Goal: Communication & Community: Answer question/provide support

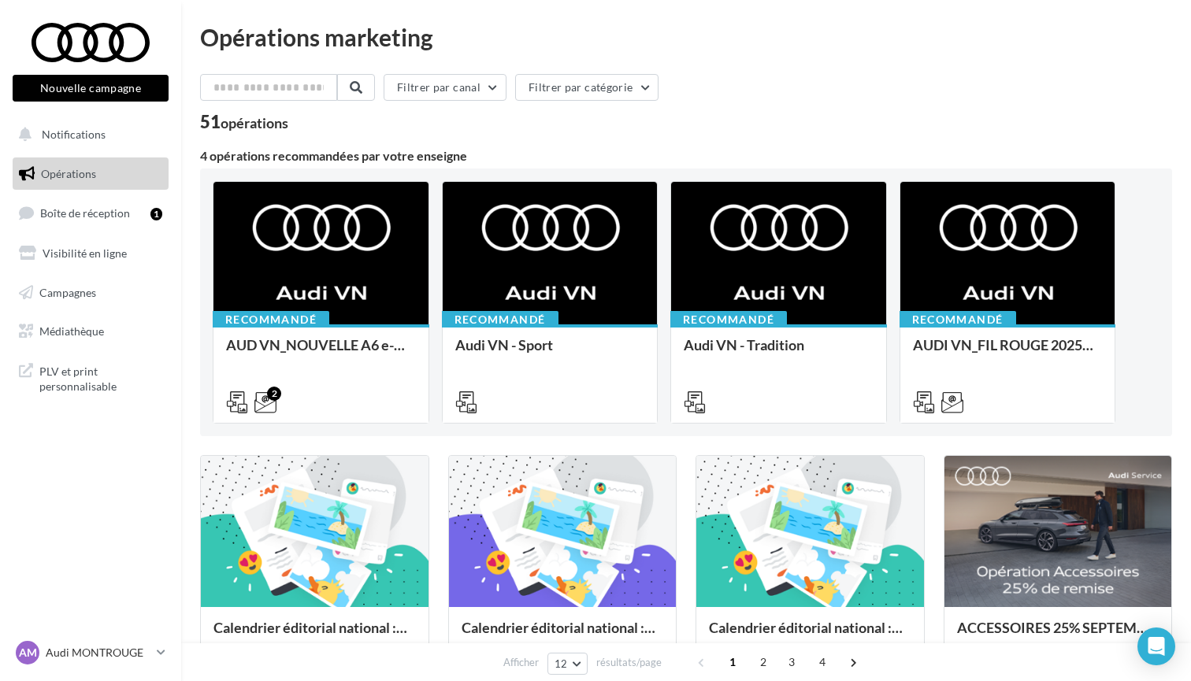
click at [792, 85] on div "Filtrer par canal Filtrer par catégorie" at bounding box center [686, 90] width 972 height 33
click at [90, 380] on span "PLV et print personnalisable" at bounding box center [100, 378] width 123 height 34
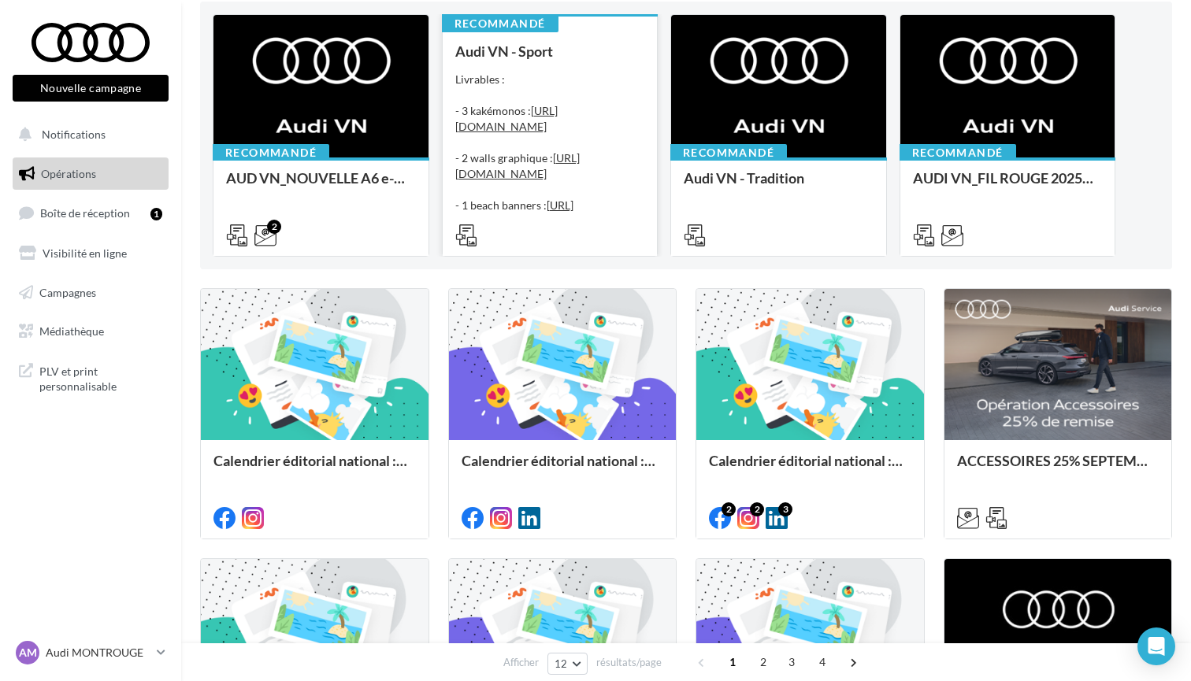
scroll to position [169, 0]
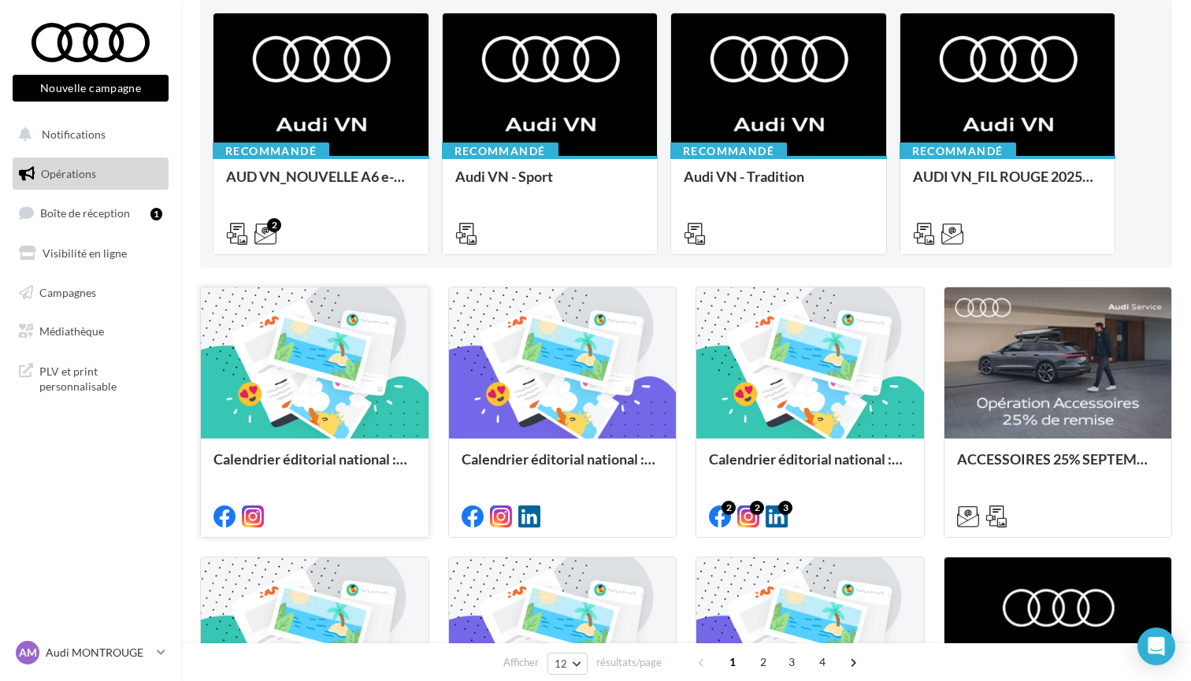
click at [381, 434] on div at bounding box center [315, 364] width 228 height 153
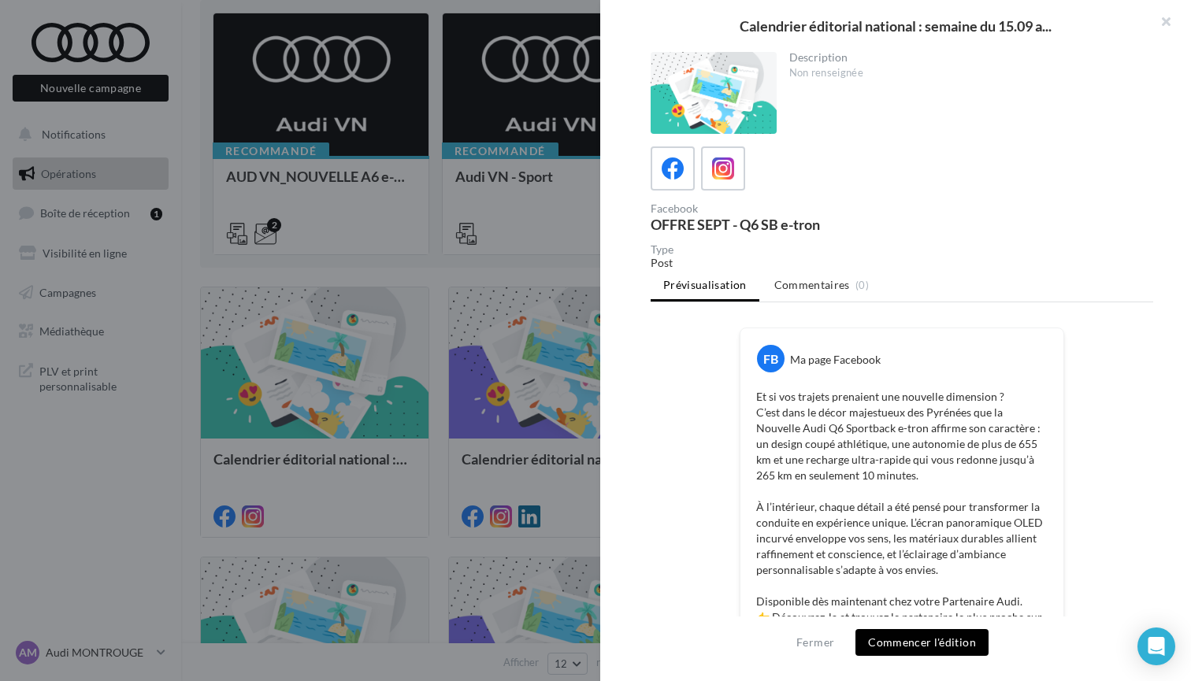
scroll to position [0, 0]
click at [1163, 20] on button "button" at bounding box center [1159, 23] width 63 height 47
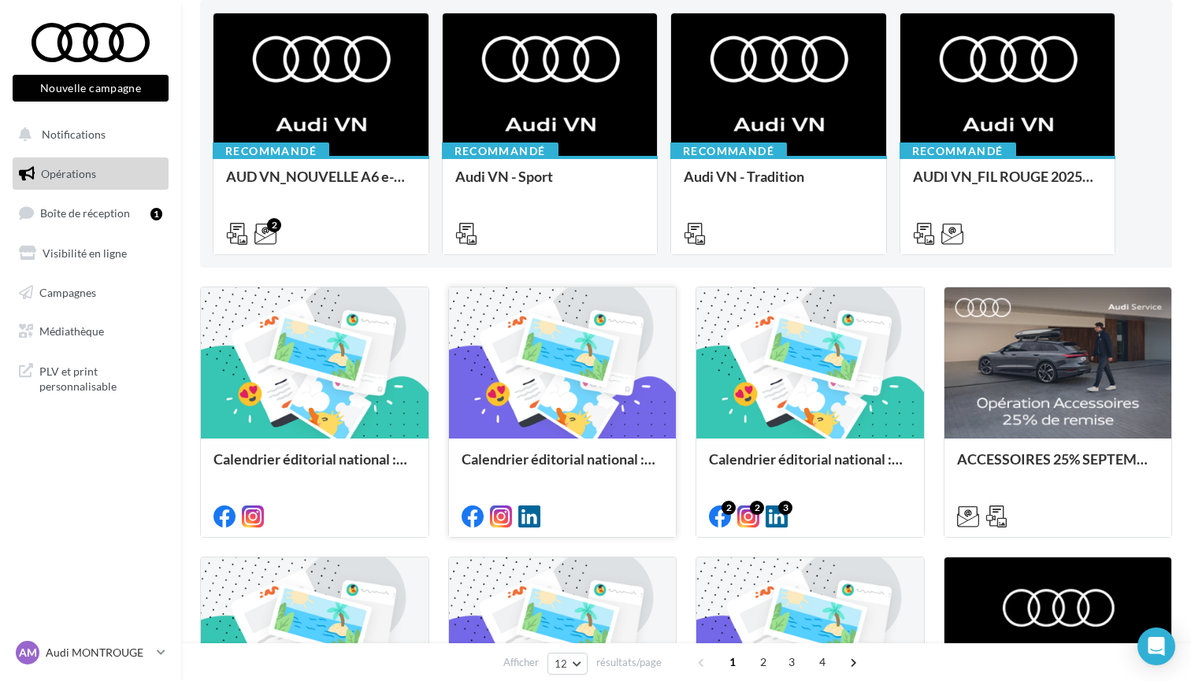
click at [532, 423] on div at bounding box center [563, 364] width 228 height 153
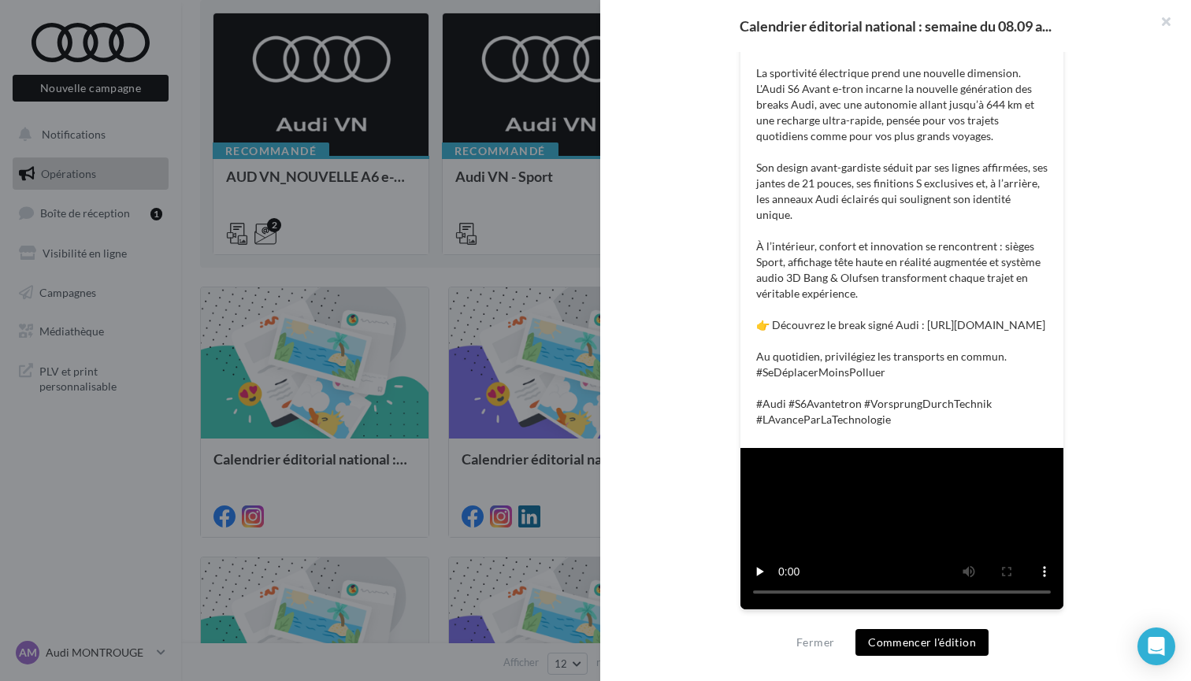
scroll to position [603, 0]
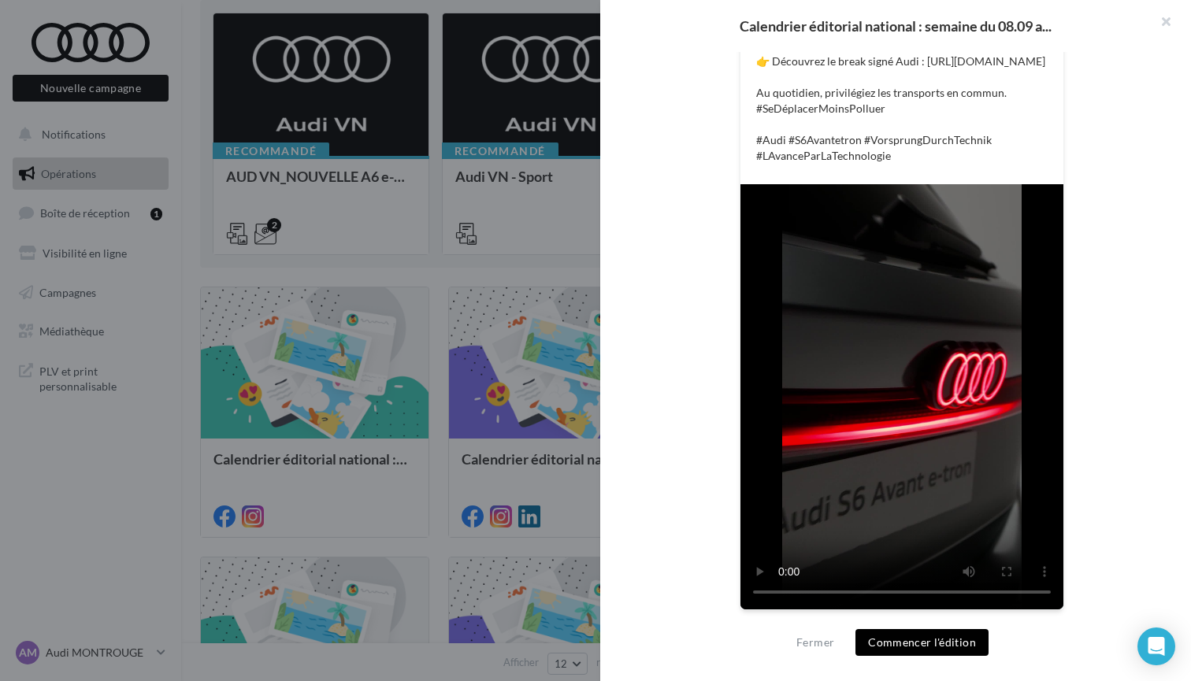
click at [785, 596] on video at bounding box center [901, 396] width 323 height 425
click at [1161, 27] on button "button" at bounding box center [1159, 23] width 63 height 47
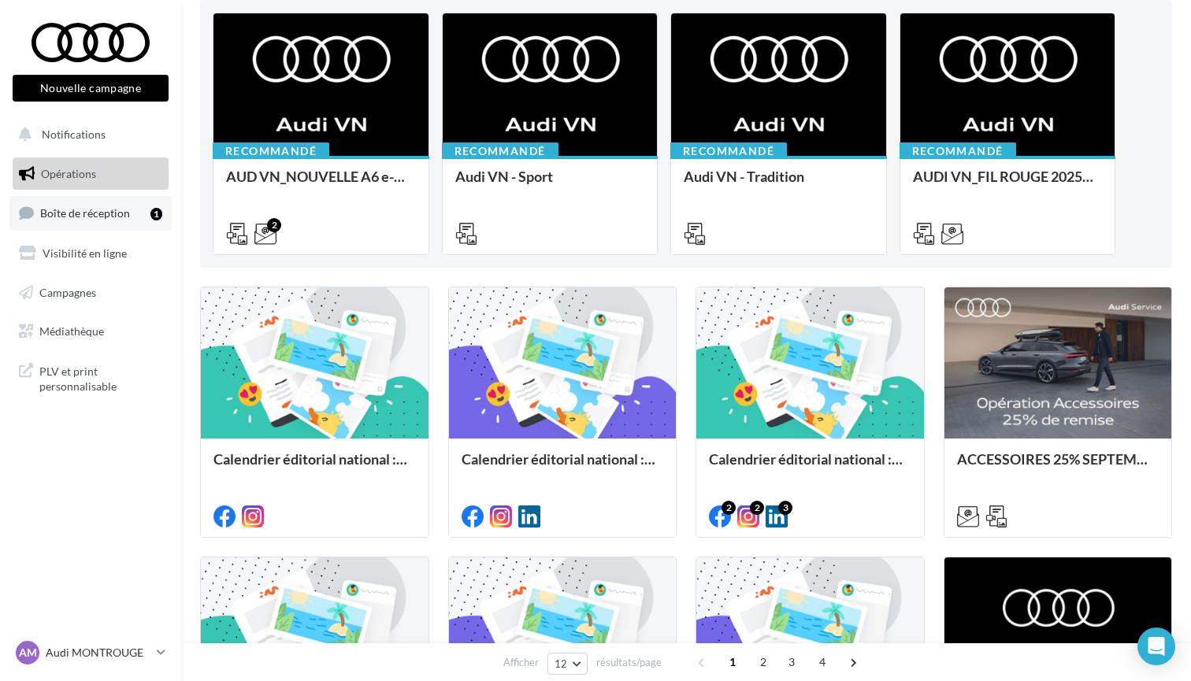
click at [128, 221] on link "Boîte de réception 1" at bounding box center [90, 213] width 162 height 34
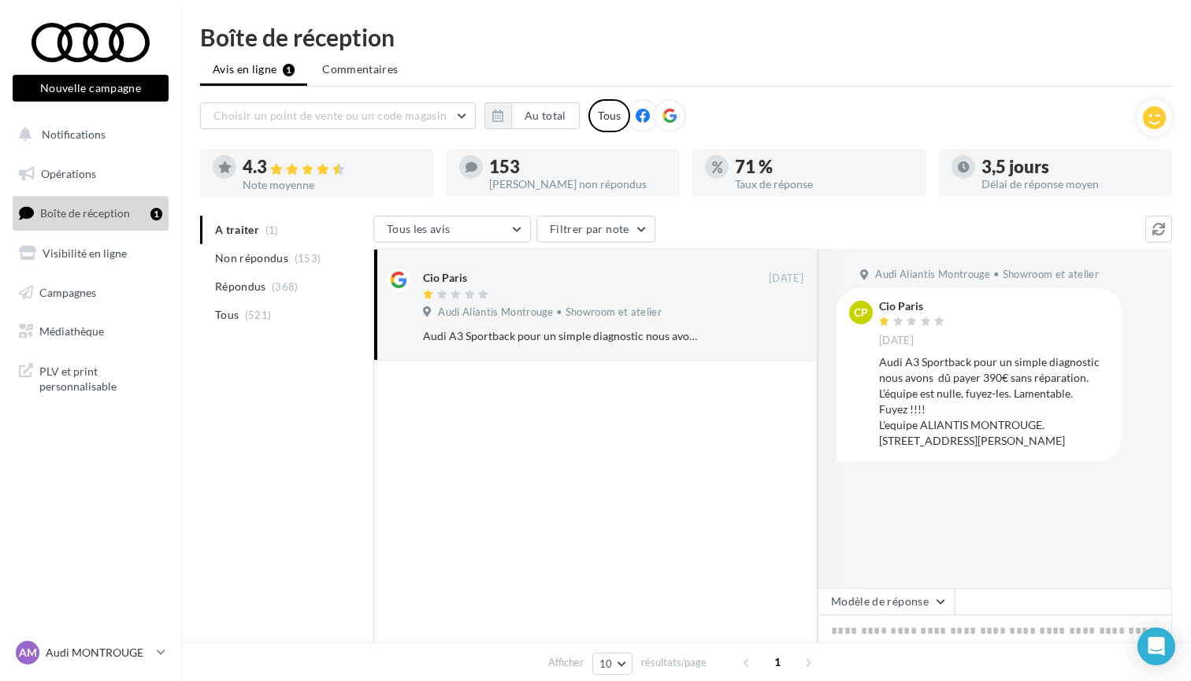
click at [796, 41] on div "Boîte de réception" at bounding box center [686, 37] width 972 height 24
click at [273, 267] on li "Non répondus (153)" at bounding box center [283, 258] width 167 height 28
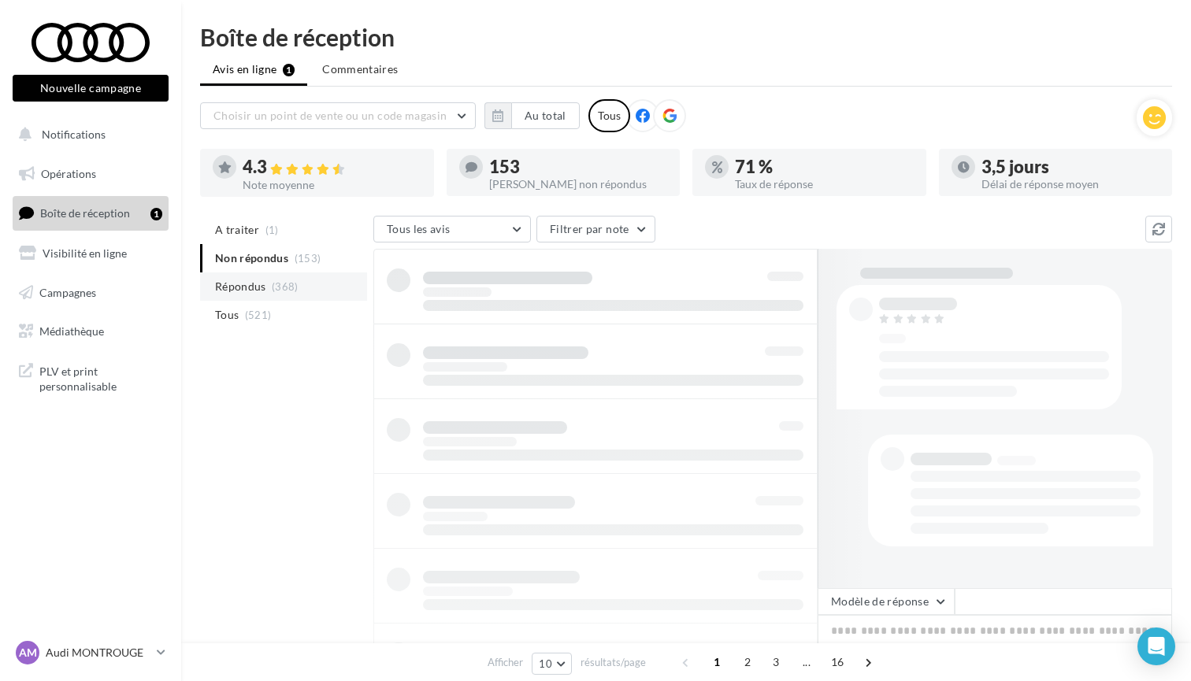
click at [268, 282] on li "Répondus (368)" at bounding box center [283, 287] width 167 height 28
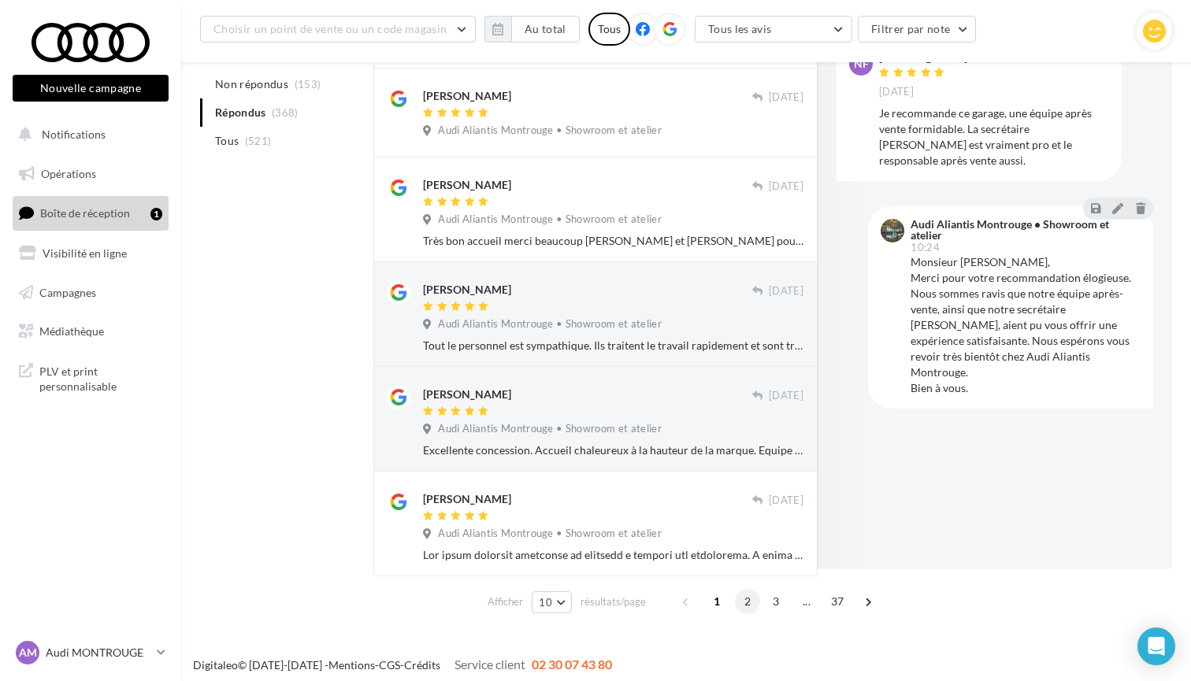
click at [736, 598] on span "2" at bounding box center [747, 601] width 25 height 25
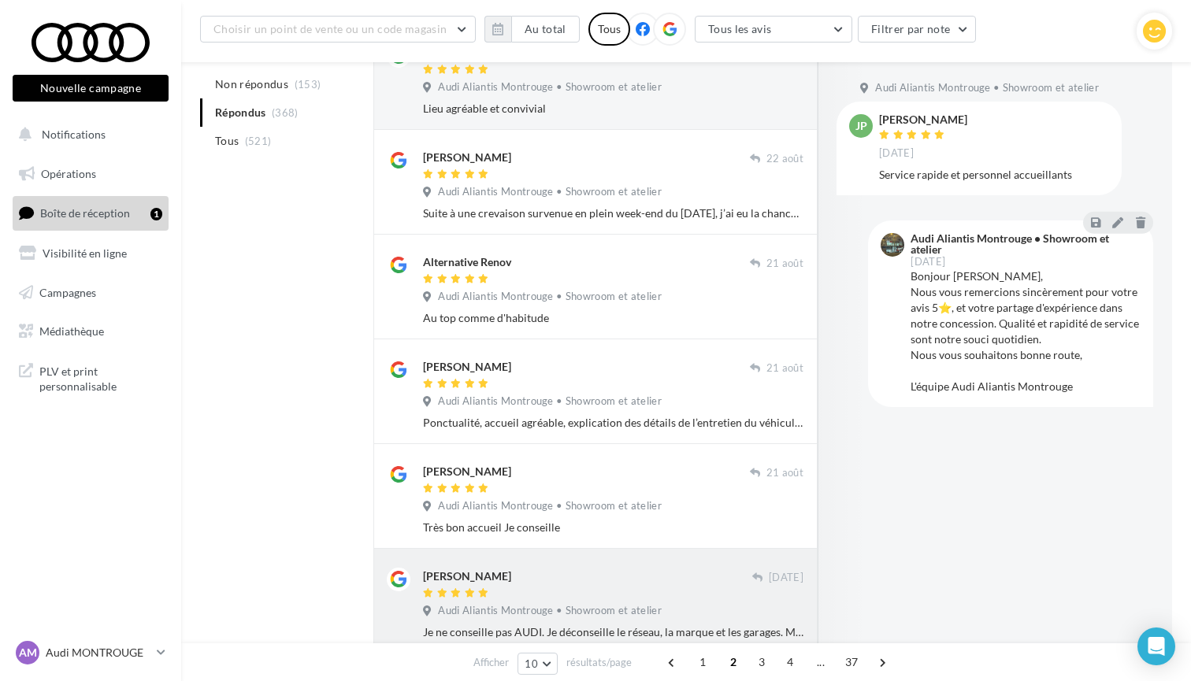
scroll to position [648, 0]
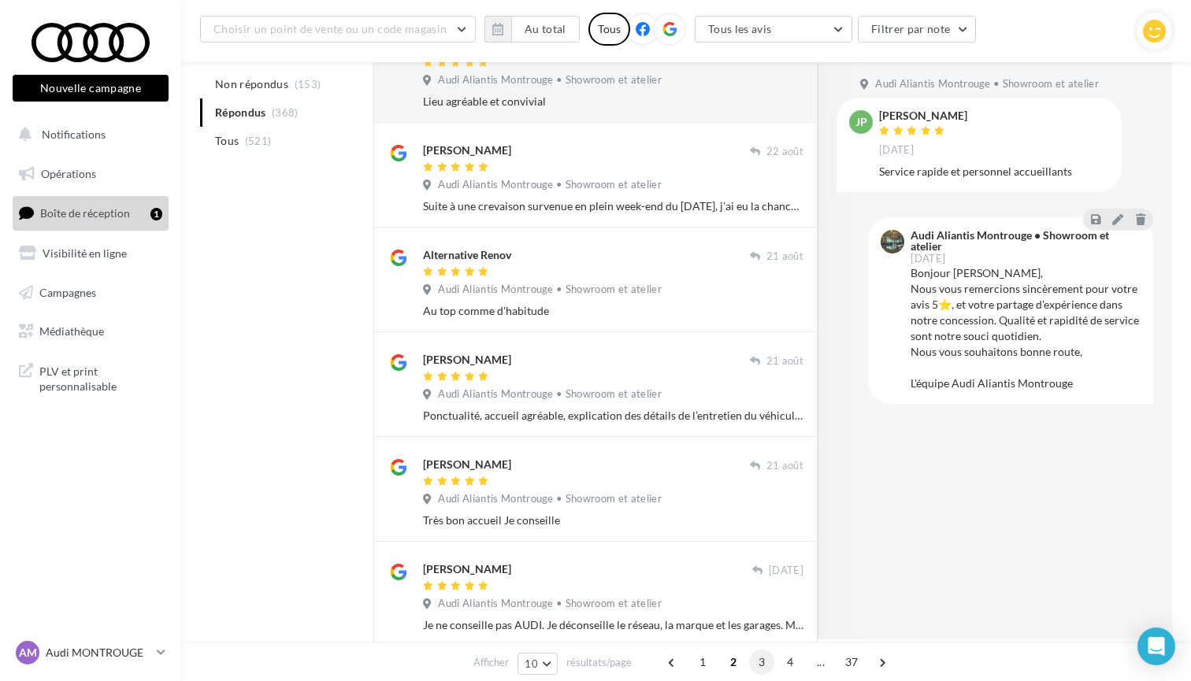
click at [765, 670] on span "3" at bounding box center [761, 662] width 25 height 25
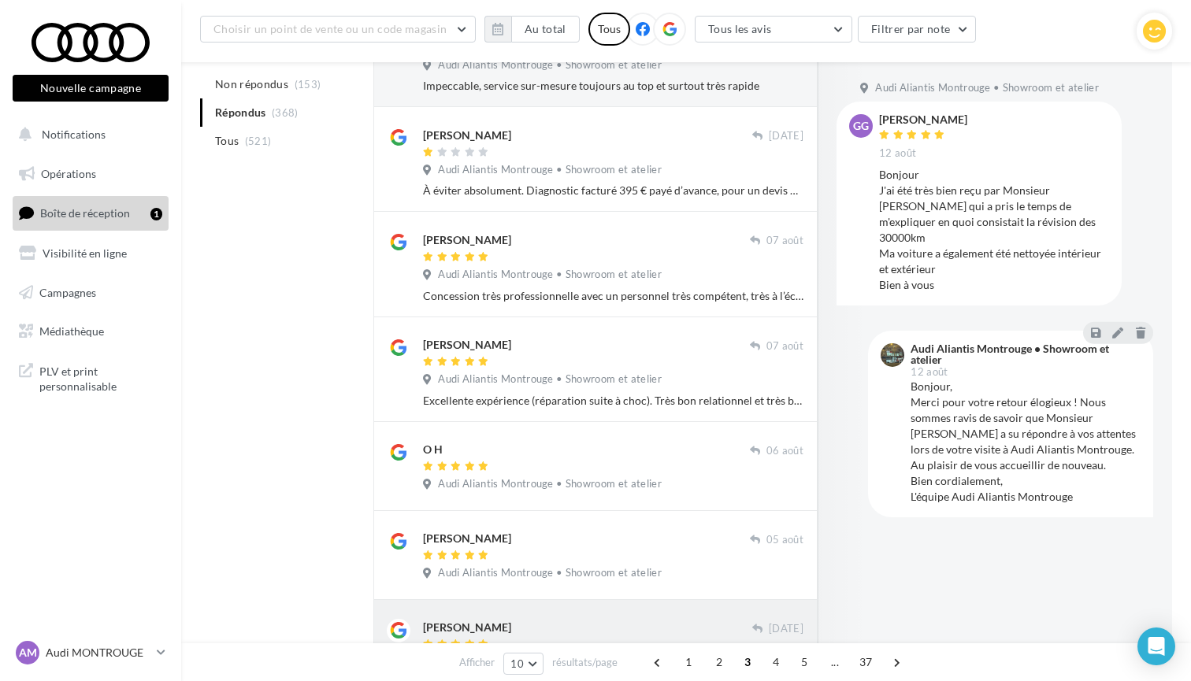
scroll to position [350, 0]
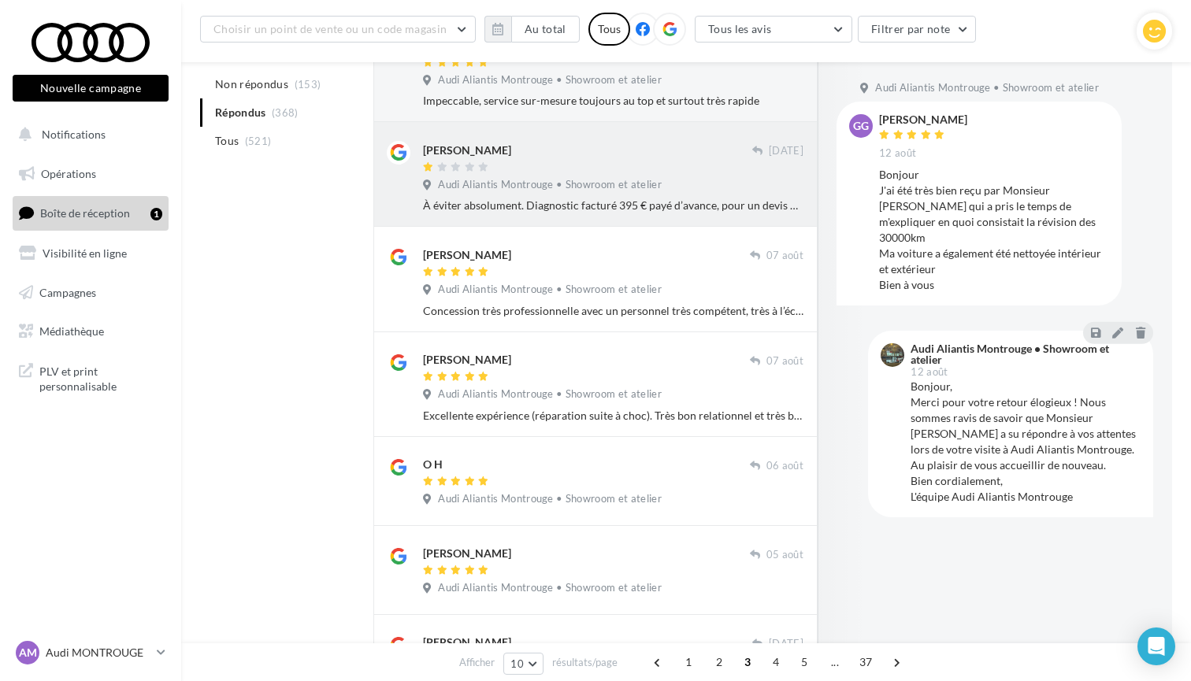
click at [538, 189] on span "Audi Aliantis Montrouge • Showroom et atelier" at bounding box center [550, 185] width 224 height 14
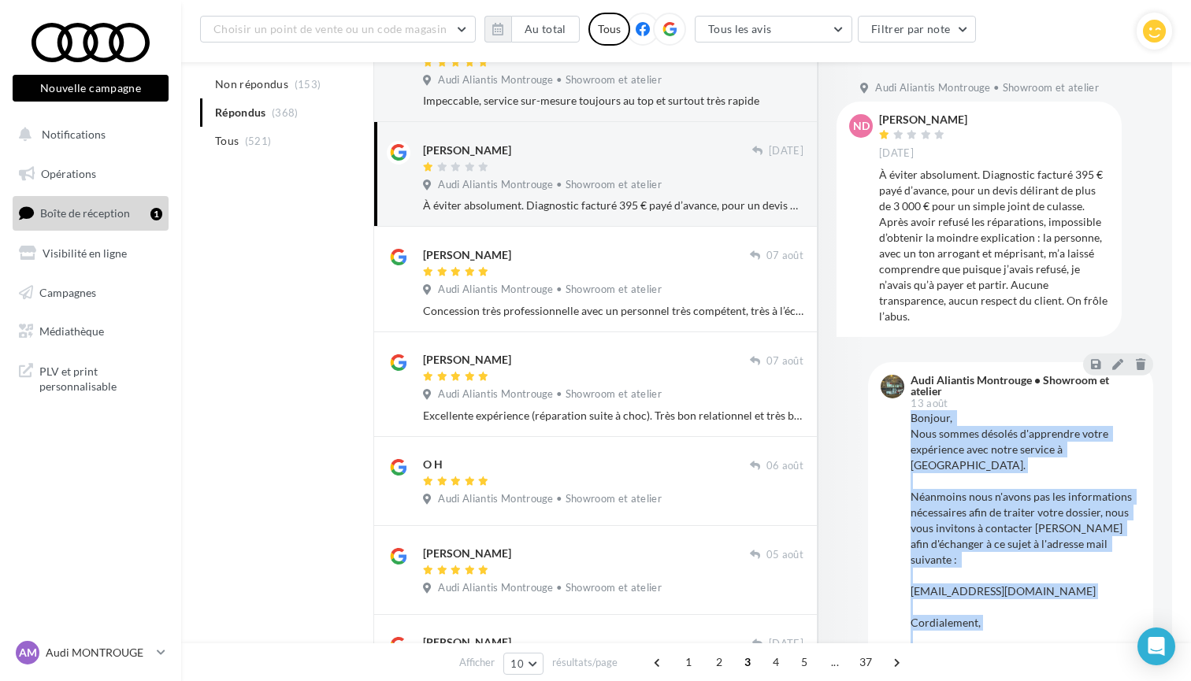
drag, startPoint x: 911, startPoint y: 417, endPoint x: 1054, endPoint y: 626, distance: 253.2
click at [1054, 626] on div "Bonjour, Nous sommes désolés d'apprendre votre expérience avec notre service à …" at bounding box center [1026, 536] width 230 height 252
copy div "Bonjour, Nous sommes désolés d'apprendre votre expérience avec notre service à …"
click at [106, 213] on span "Boîte de réception" at bounding box center [85, 212] width 90 height 13
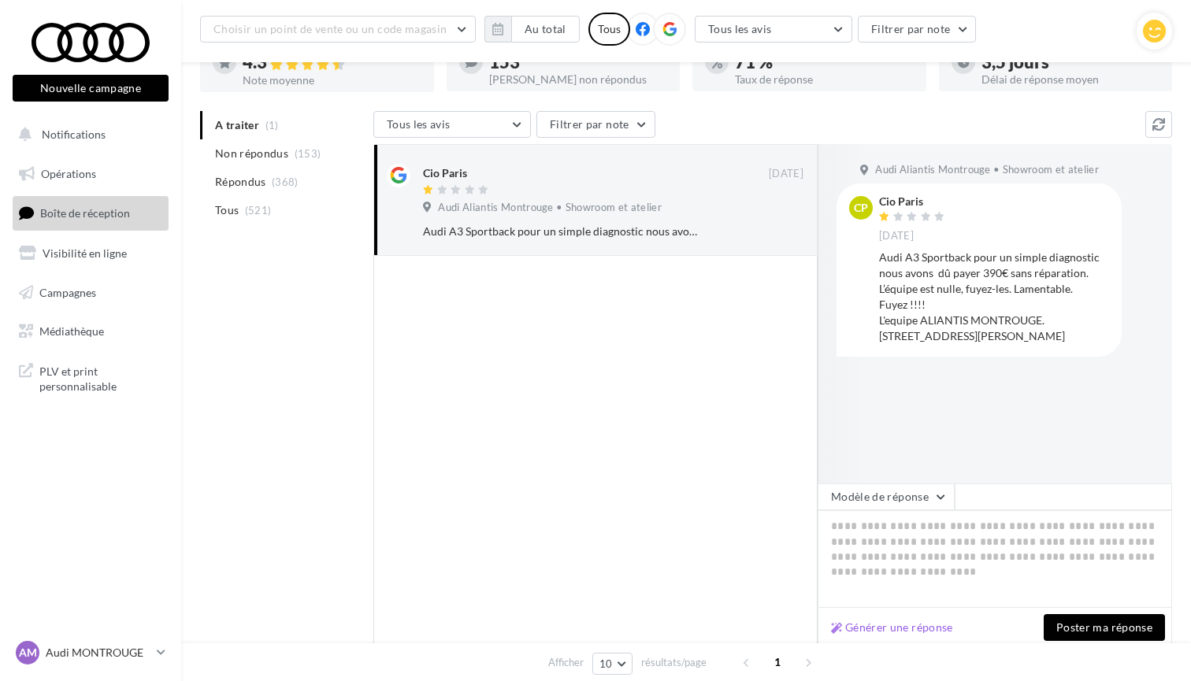
scroll to position [140, 0]
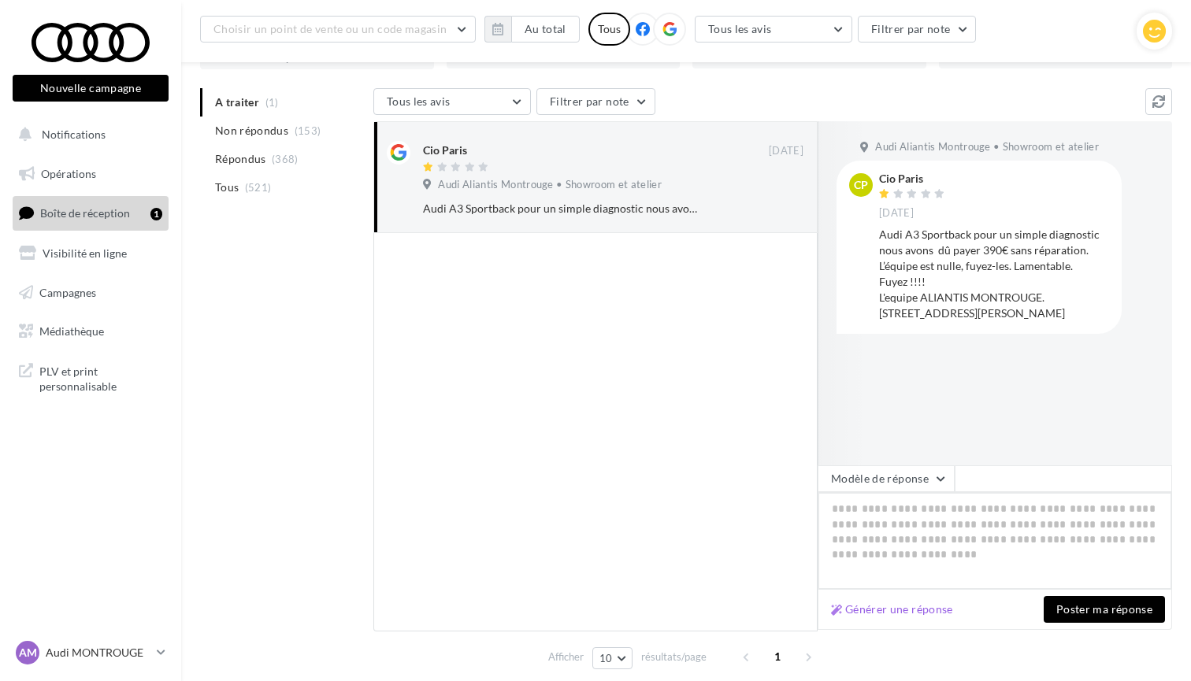
click at [917, 537] on textarea at bounding box center [995, 541] width 354 height 98
paste textarea "**********"
type textarea "**********"
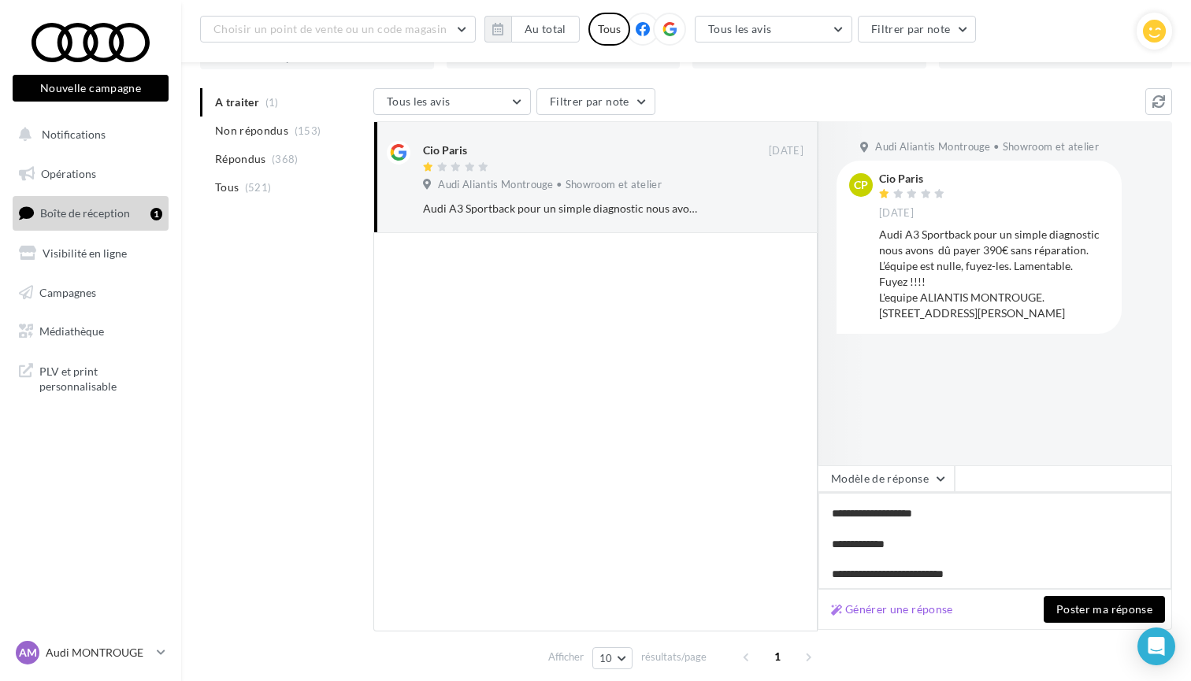
scroll to position [148, 0]
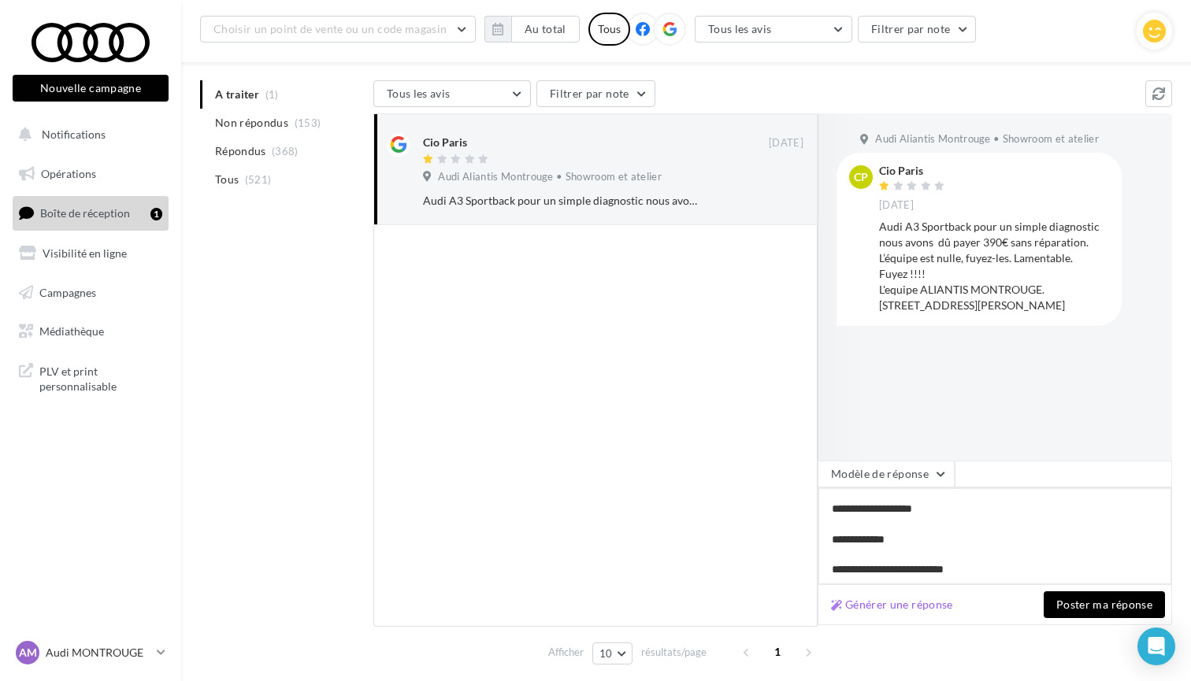
type textarea "**********"
click at [1080, 598] on button "Poster ma réponse" at bounding box center [1104, 605] width 121 height 27
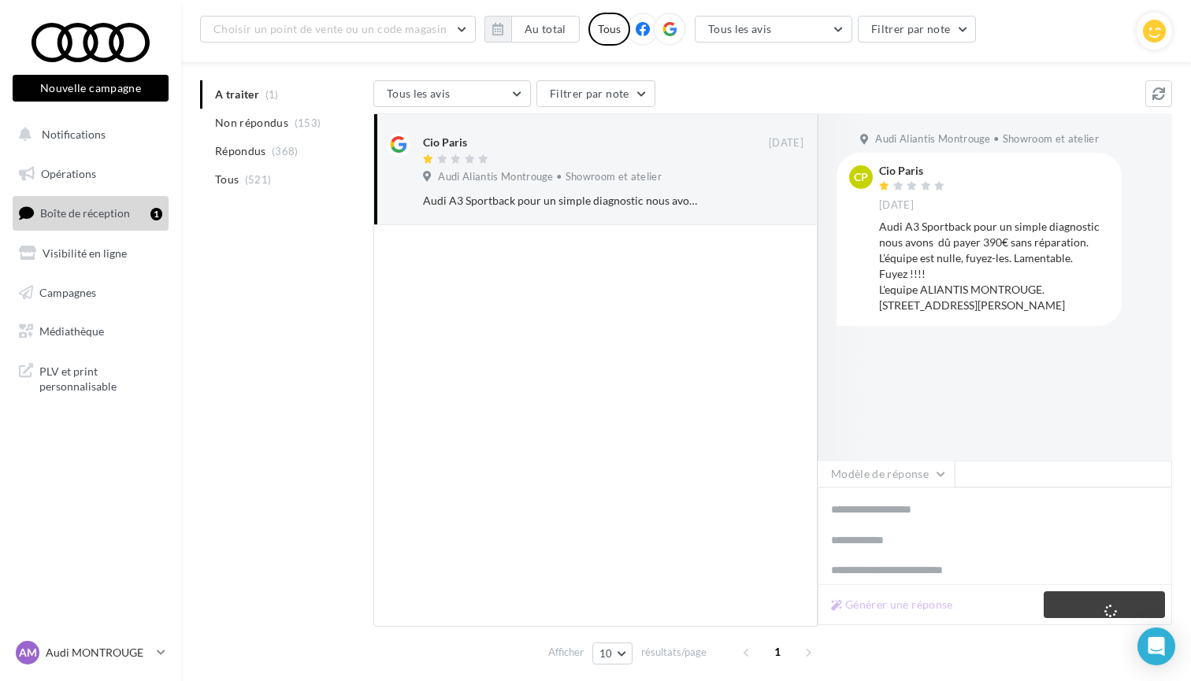
scroll to position [25, 0]
